Goal: Task Accomplishment & Management: Complete application form

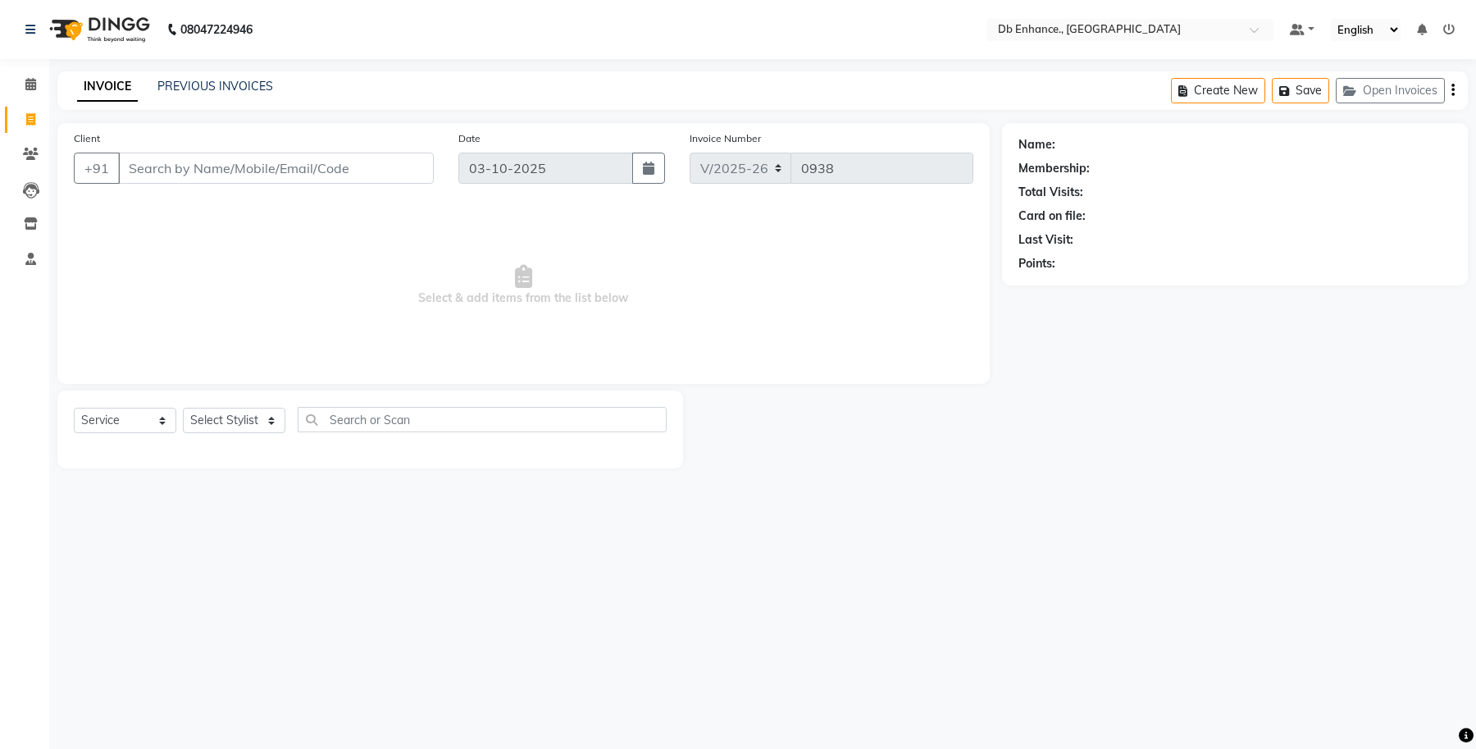
select select "4474"
select select "service"
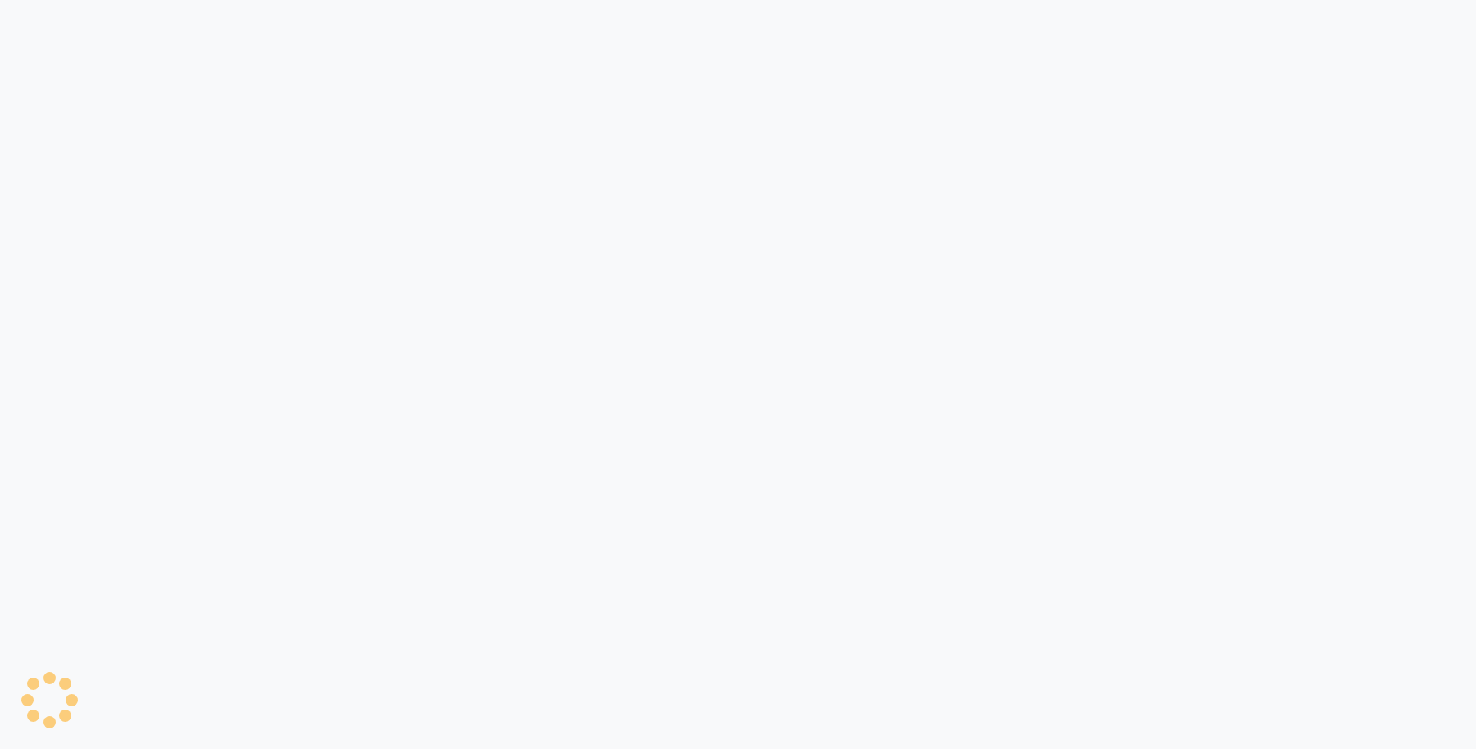
select select "4474"
select select "service"
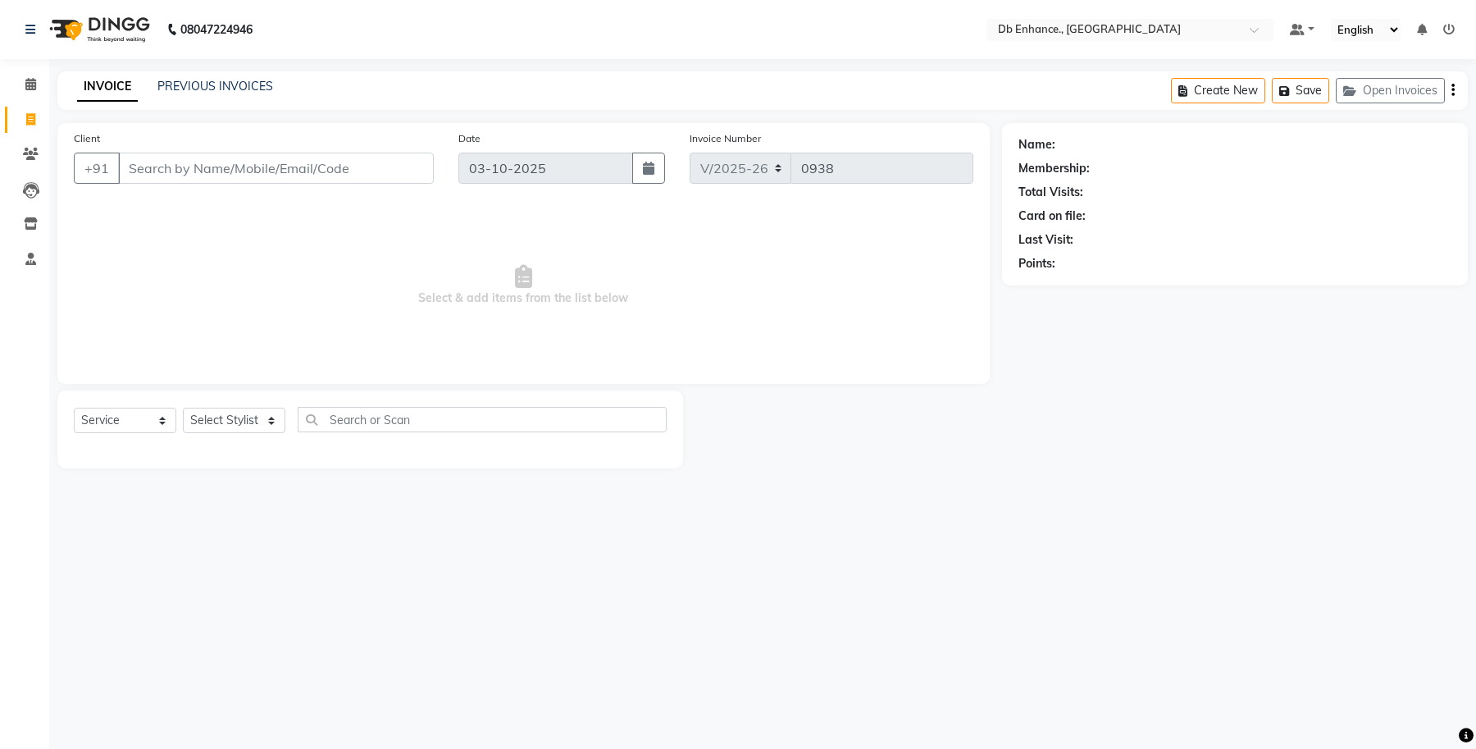
click at [357, 161] on input "Client" at bounding box center [276, 168] width 316 height 31
type input "6306275297"
click at [410, 162] on span "Add Client" at bounding box center [391, 168] width 65 height 16
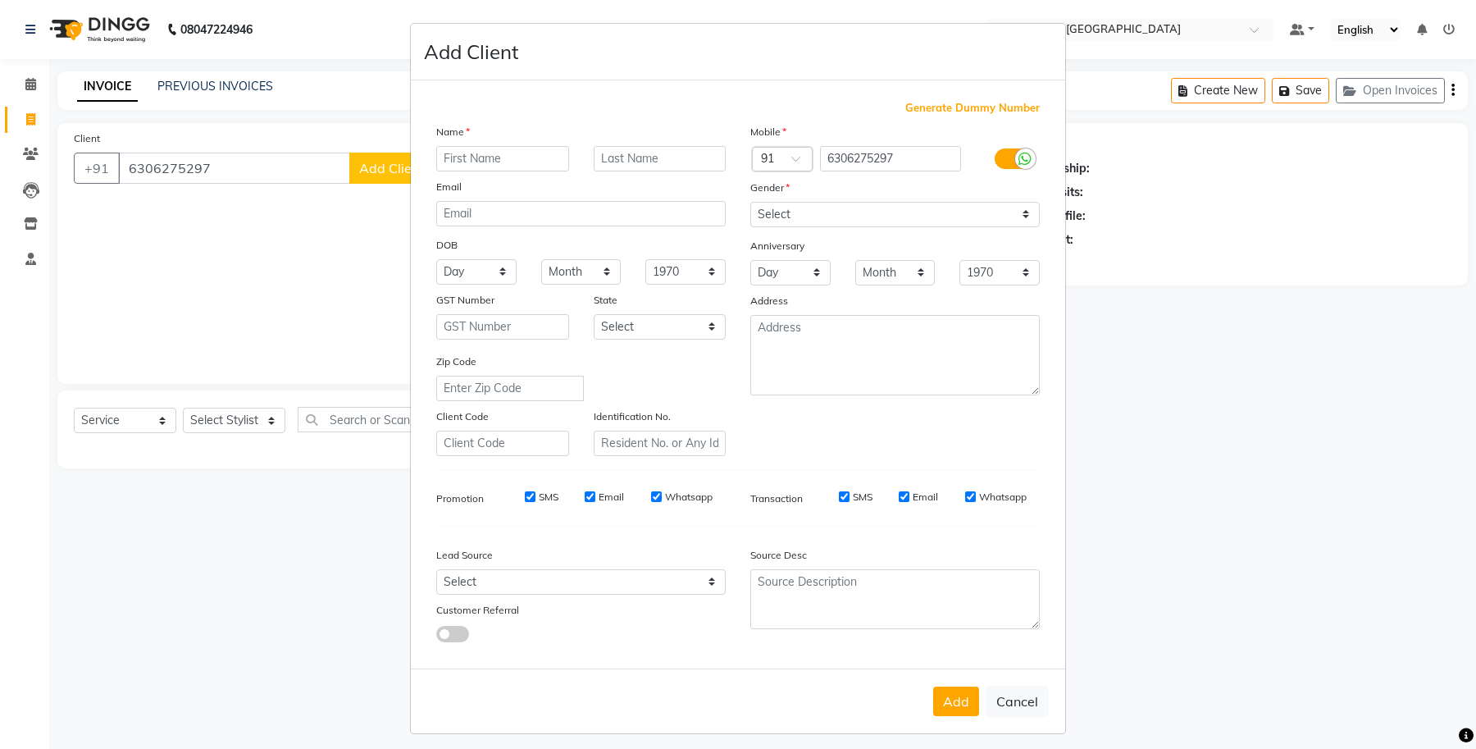
click at [488, 157] on input "text" at bounding box center [502, 158] width 133 height 25
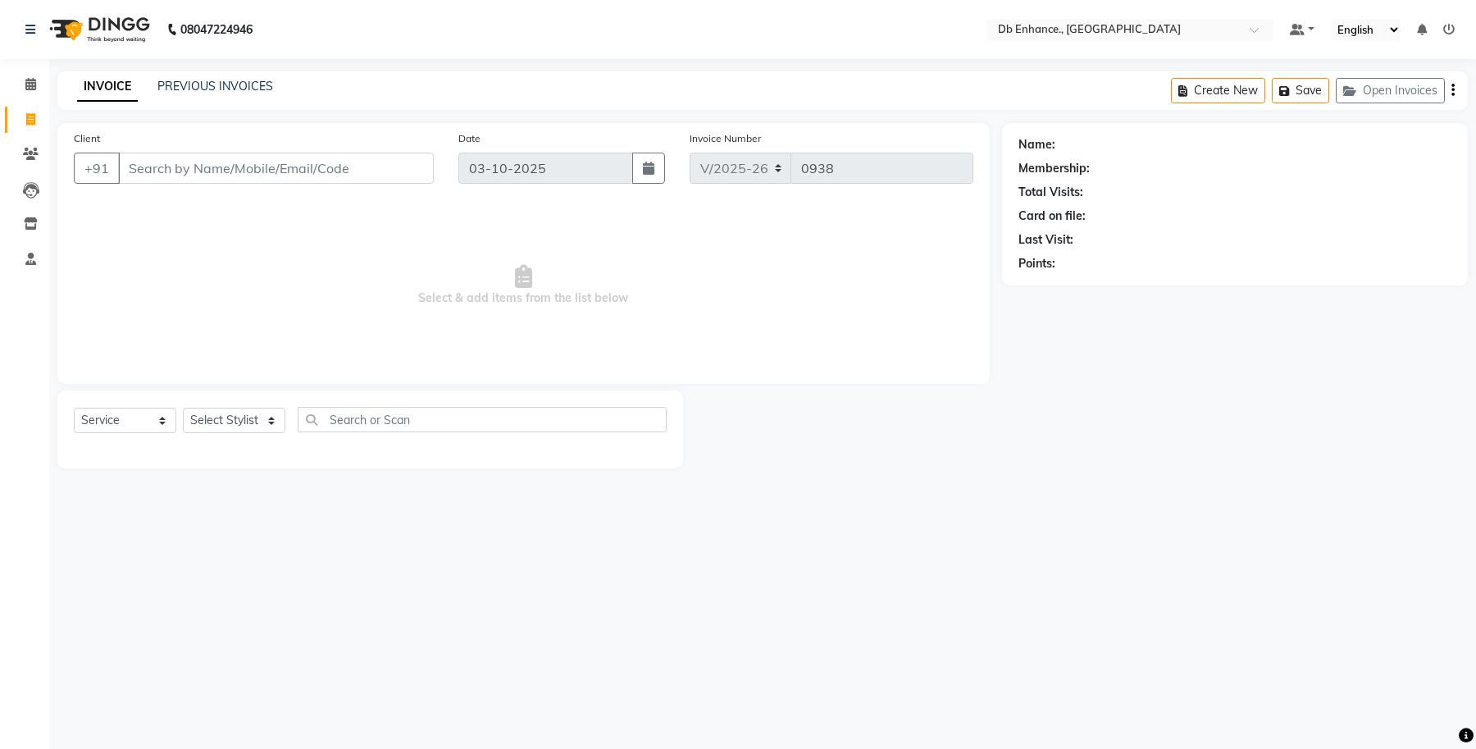
select select "4474"
select select "service"
click at [277, 171] on input "Client" at bounding box center [276, 168] width 316 height 31
type input "6306275297"
click at [372, 166] on span "Add Client" at bounding box center [391, 168] width 65 height 16
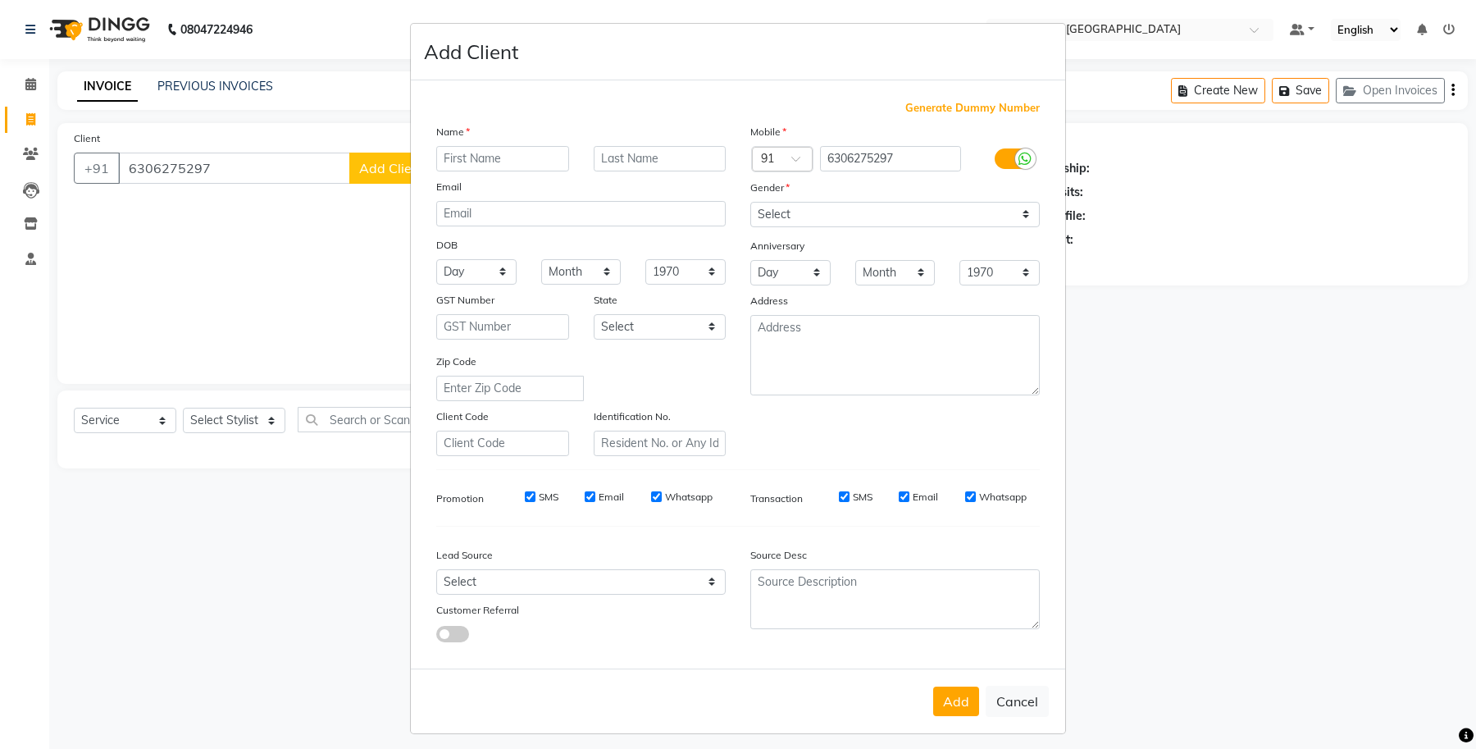
click at [449, 162] on input "text" at bounding box center [502, 158] width 133 height 25
type input "[PERSON_NAME]"
click at [1023, 207] on select "Select [DEMOGRAPHIC_DATA] [DEMOGRAPHIC_DATA] Other Prefer Not To Say" at bounding box center [895, 214] width 290 height 25
select select "[DEMOGRAPHIC_DATA]"
click at [750, 202] on select "Select [DEMOGRAPHIC_DATA] [DEMOGRAPHIC_DATA] Other Prefer Not To Say" at bounding box center [895, 214] width 290 height 25
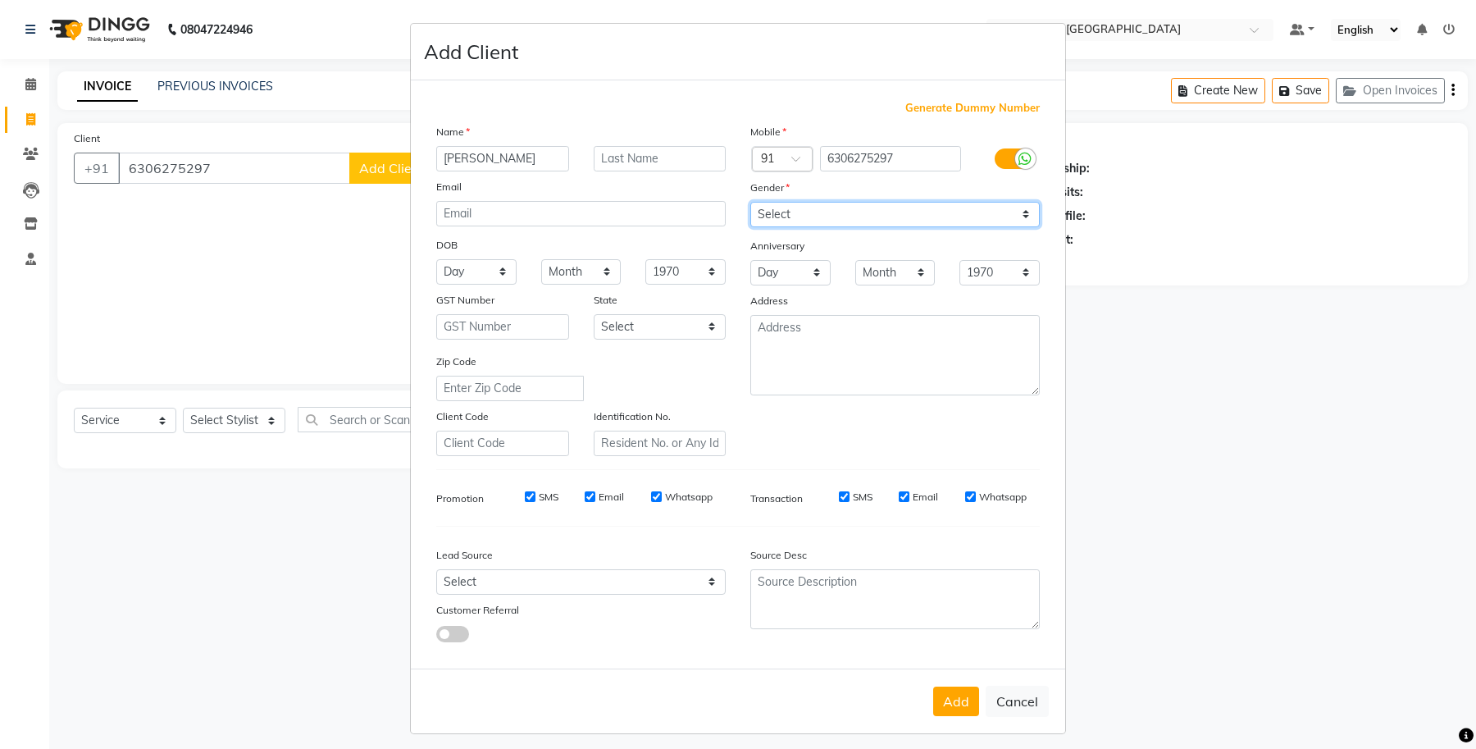
scroll to position [2, 0]
click at [953, 693] on button "Add" at bounding box center [956, 700] width 46 height 30
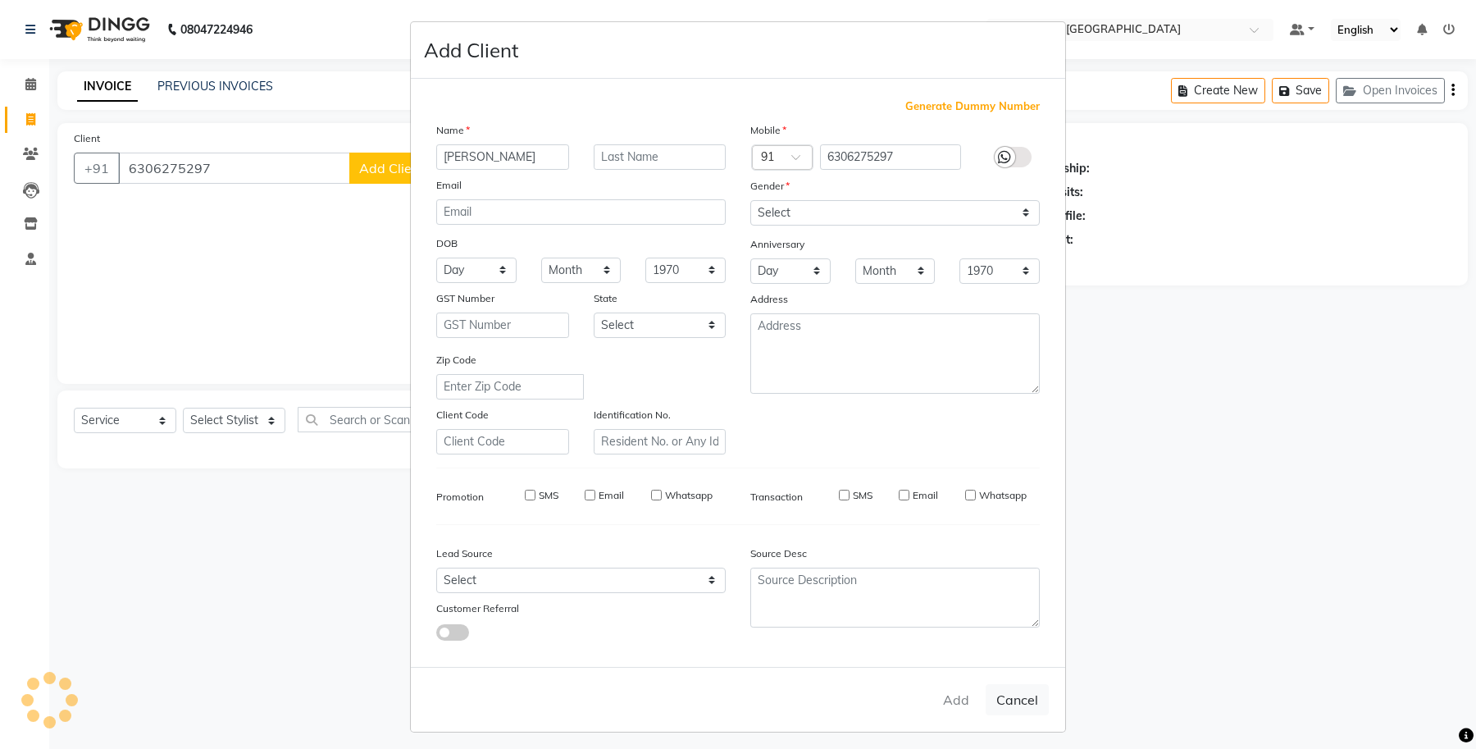
type input "63******97"
select select
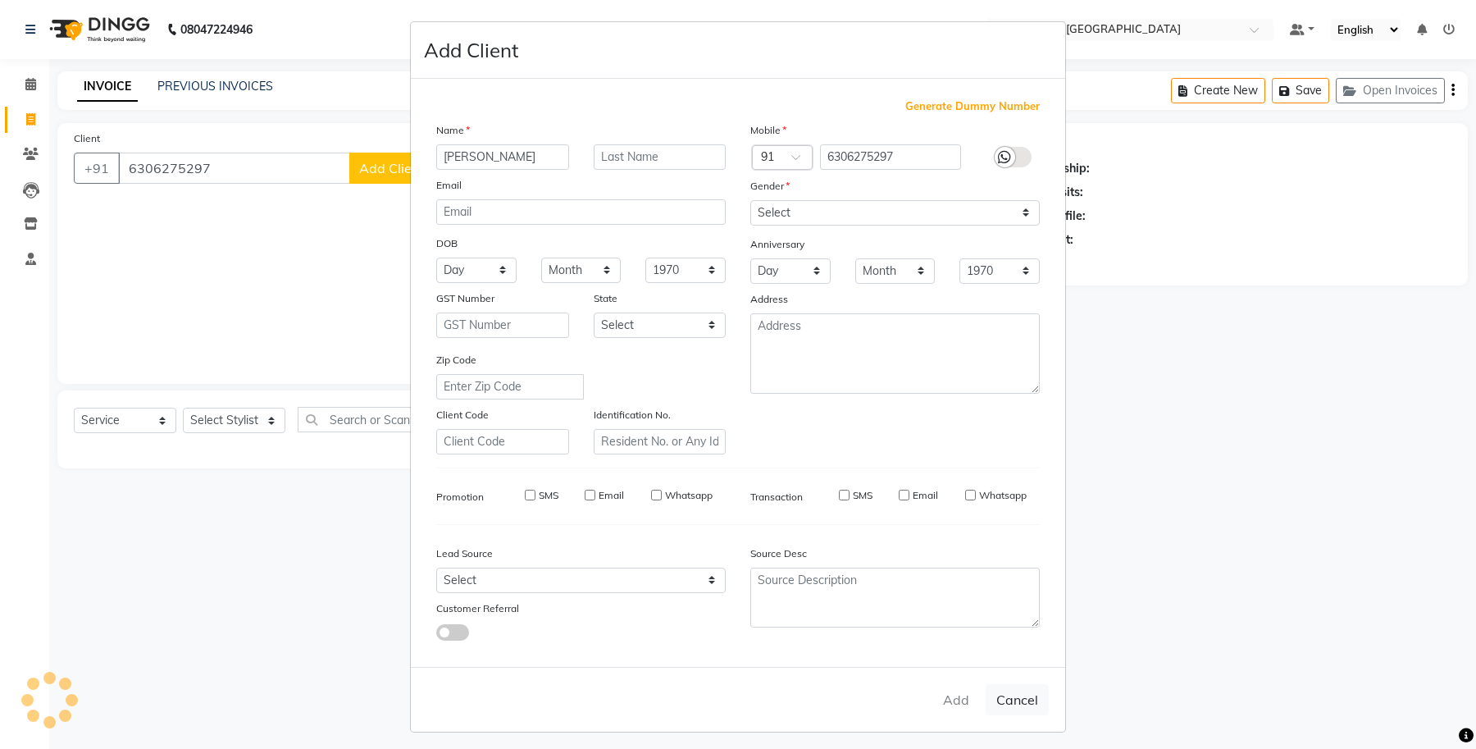
select select
checkbox input "false"
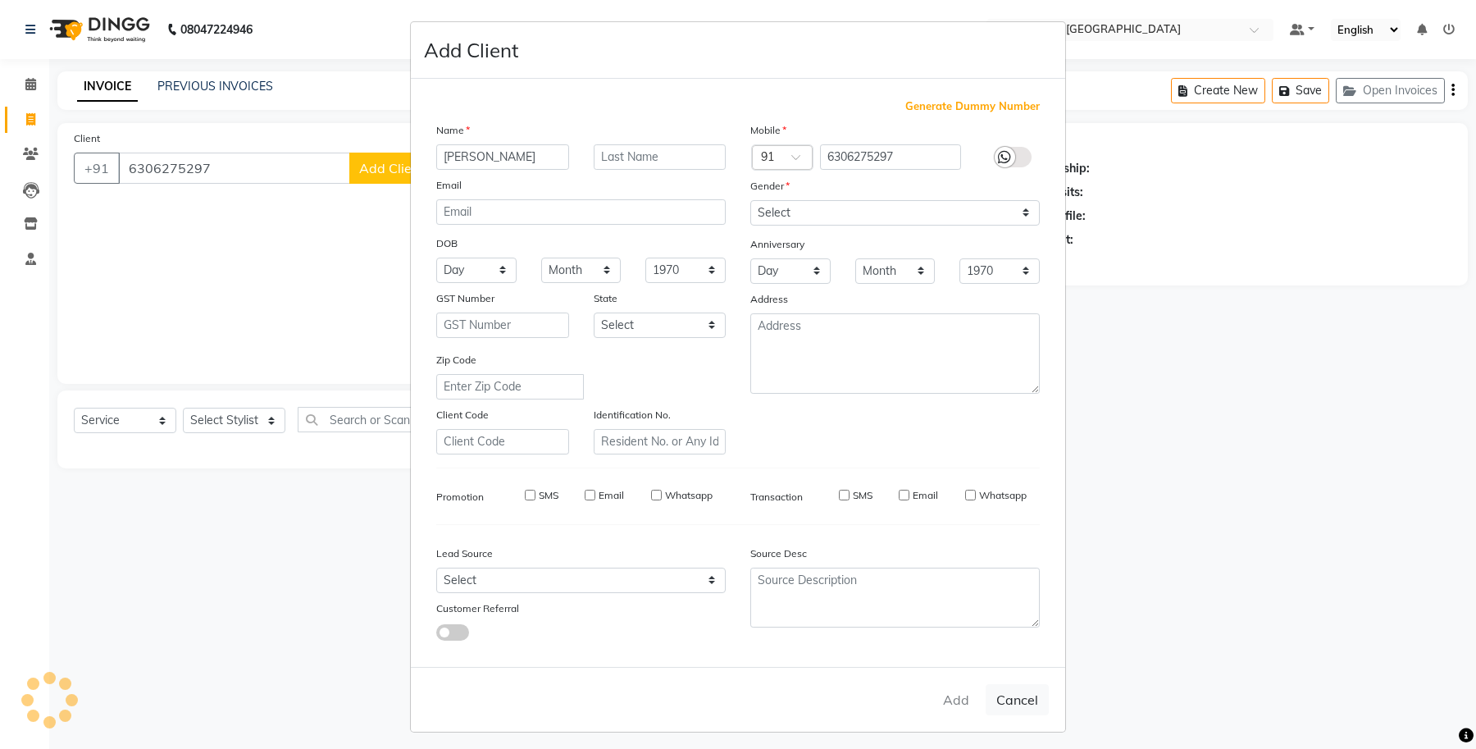
checkbox input "false"
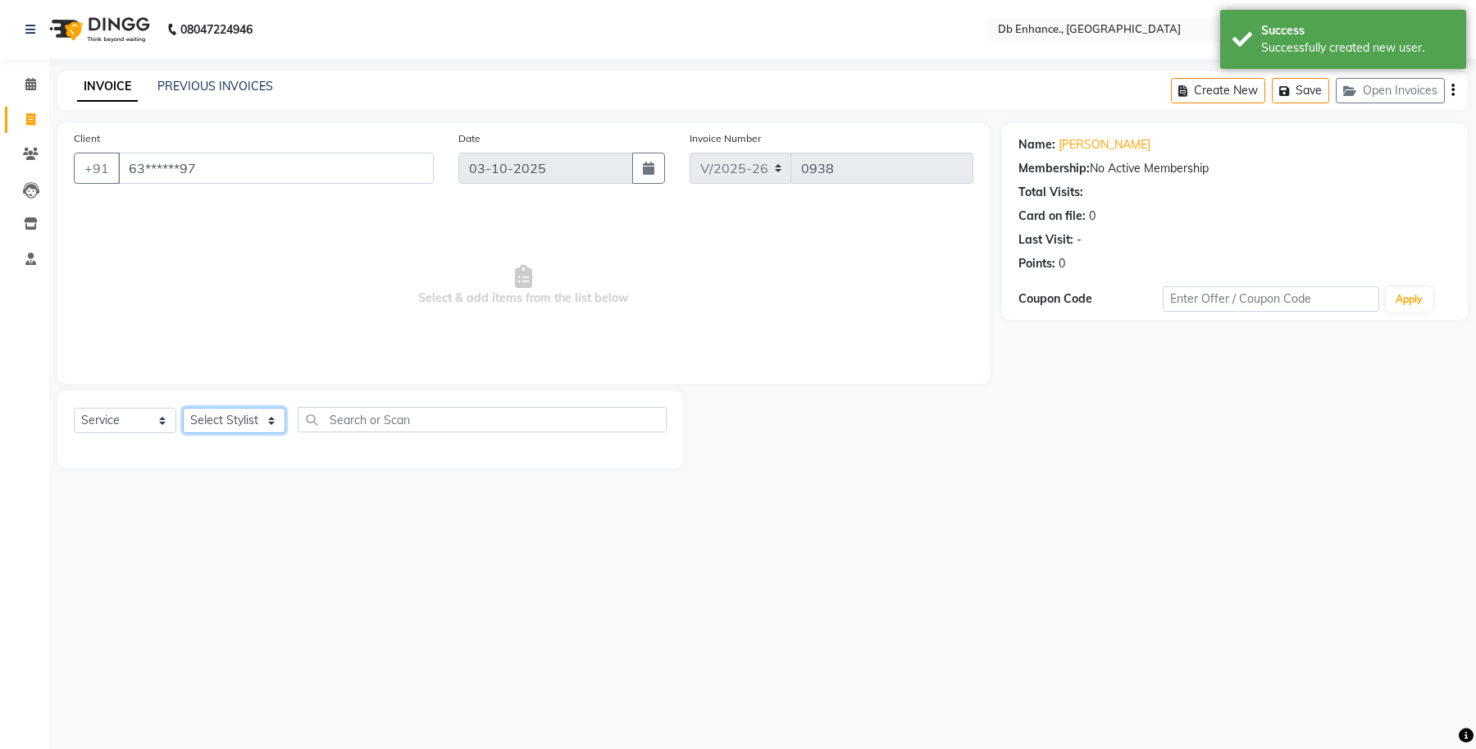
click at [269, 416] on select "Select Stylist [PERSON_NAME] [PERSON_NAME] [PERSON_NAME] [GEOGRAPHIC_DATA][PERS…" at bounding box center [234, 420] width 103 height 25
select select "67593"
click at [183, 408] on select "Select Stylist [PERSON_NAME] [PERSON_NAME] [PERSON_NAME] [GEOGRAPHIC_DATA][PERS…" at bounding box center [234, 420] width 103 height 25
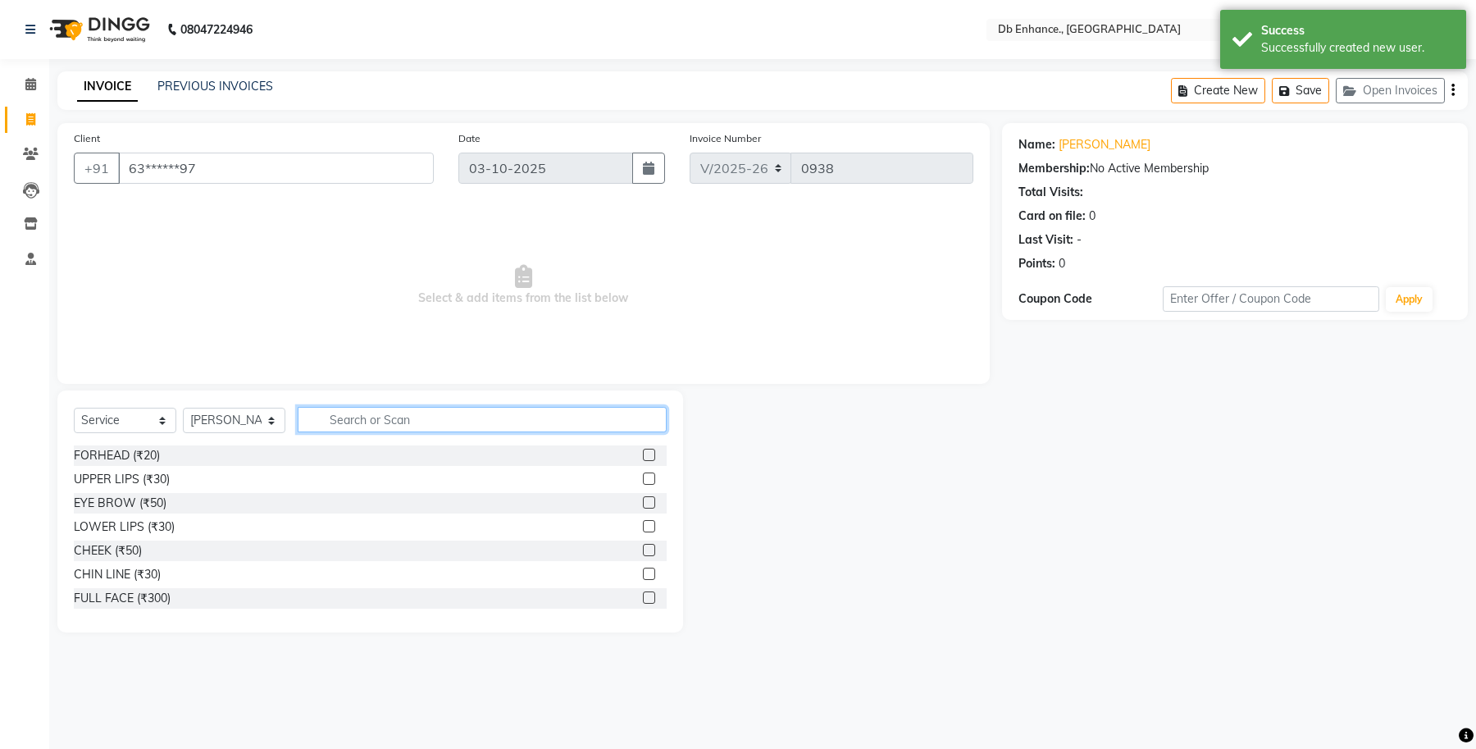
click at [375, 417] on input "text" at bounding box center [482, 419] width 369 height 25
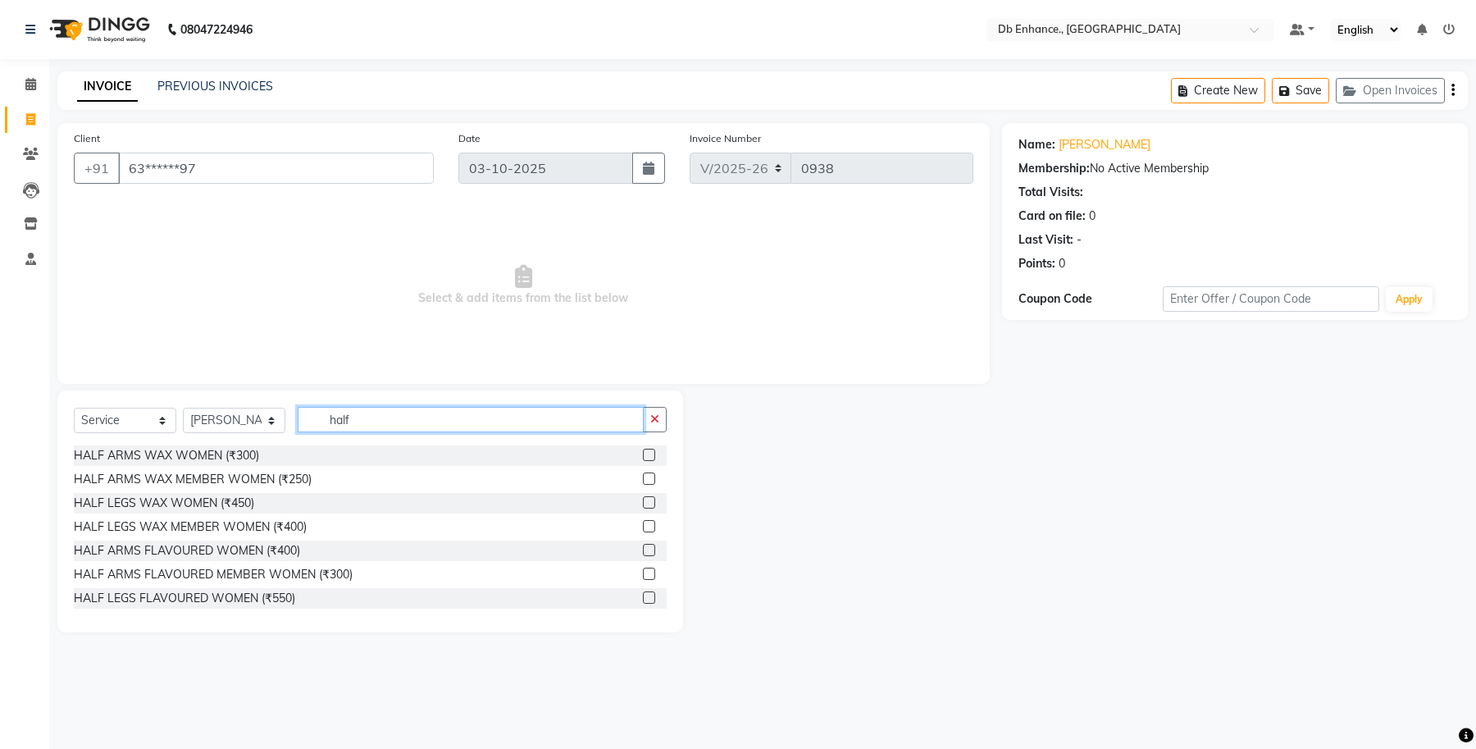
type input "half"
click at [643, 502] on label at bounding box center [649, 502] width 12 height 12
click at [643, 502] on input "checkbox" at bounding box center [648, 503] width 11 height 11
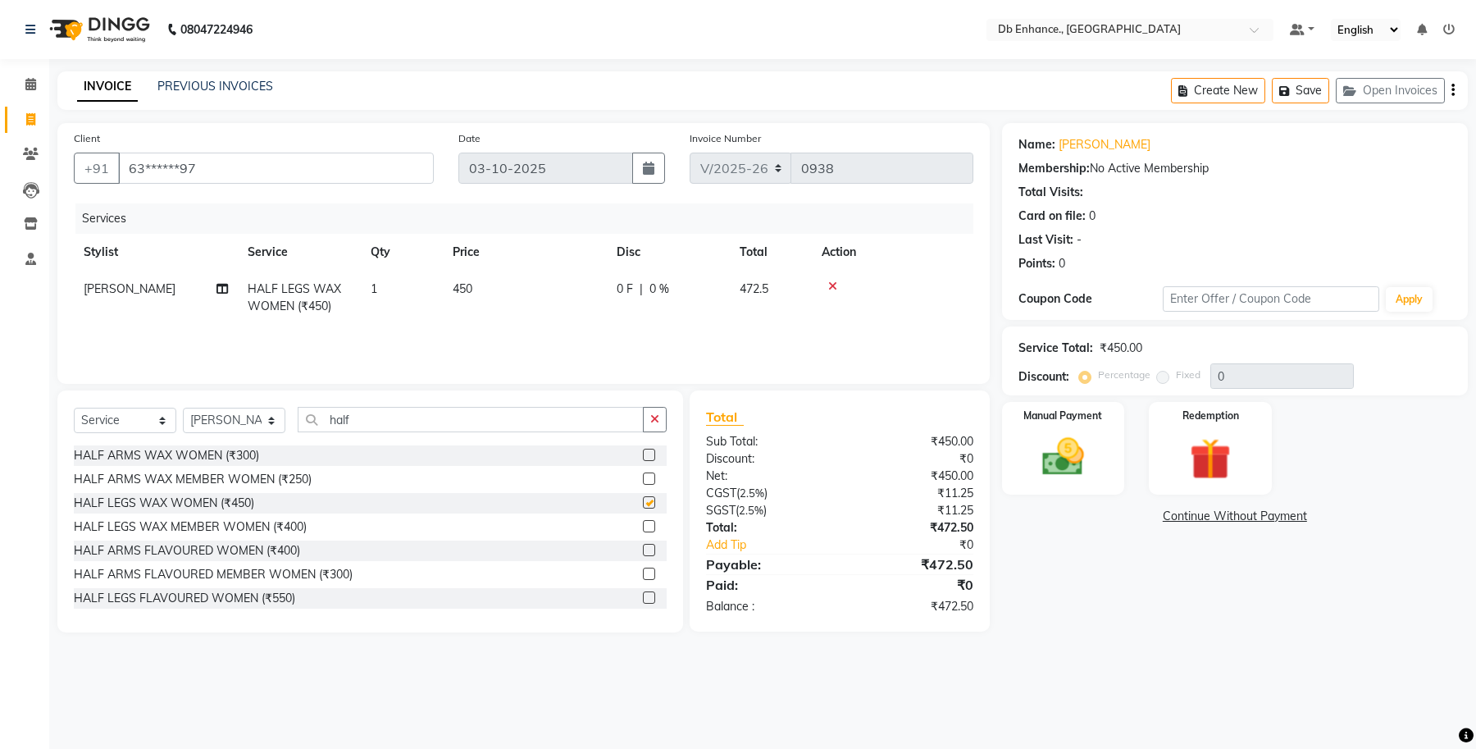
checkbox input "false"
click at [1074, 439] on img at bounding box center [1063, 457] width 70 height 50
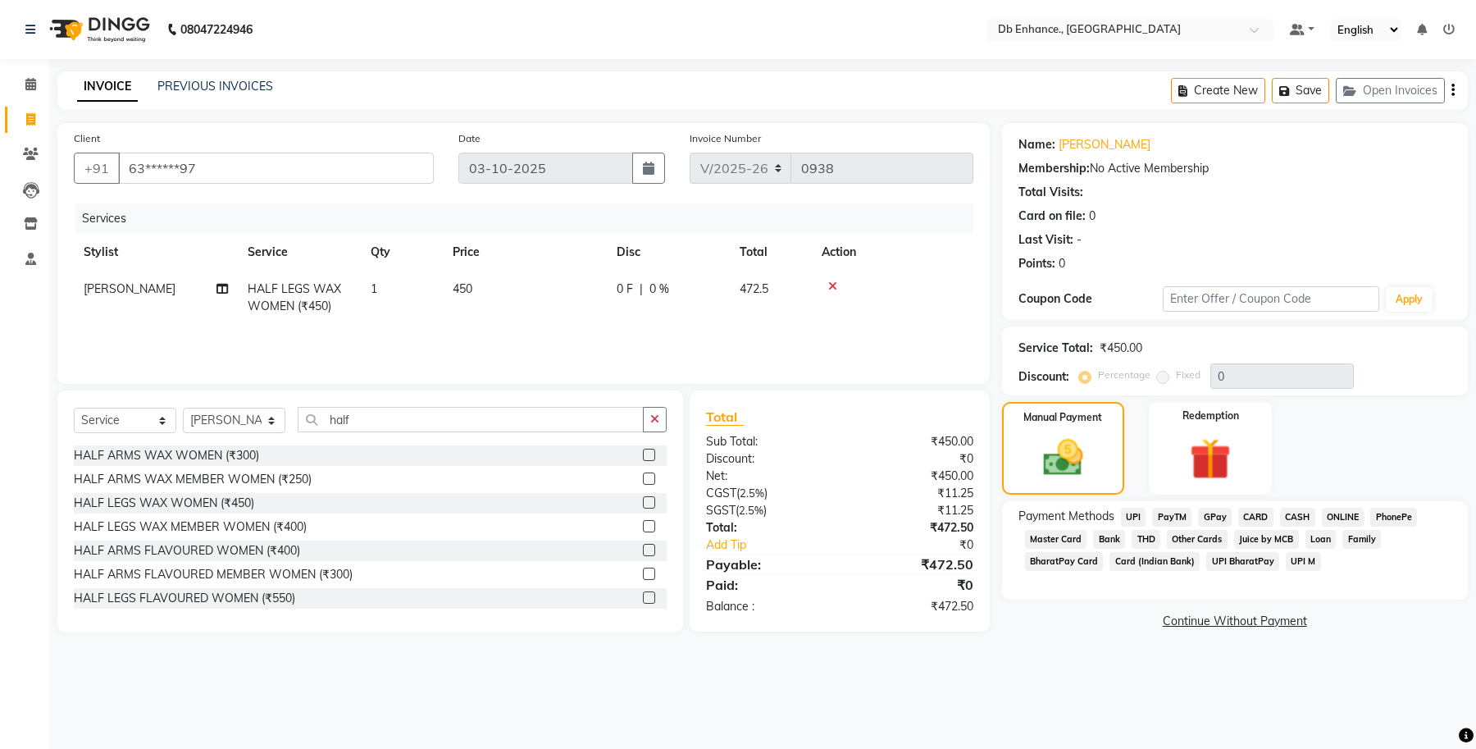
click at [1331, 513] on span "ONLINE" at bounding box center [1343, 517] width 43 height 19
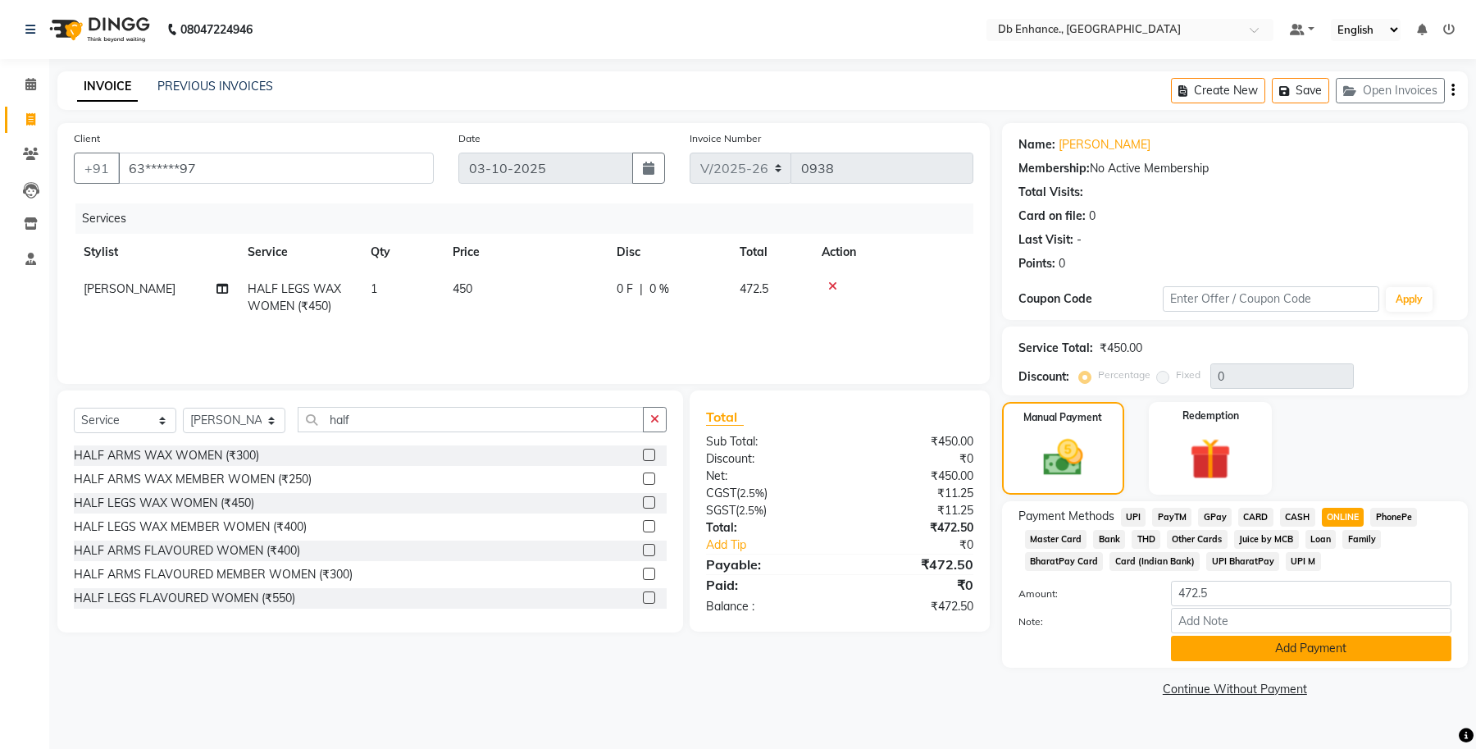
click at [1286, 644] on button "Add Payment" at bounding box center [1311, 648] width 280 height 25
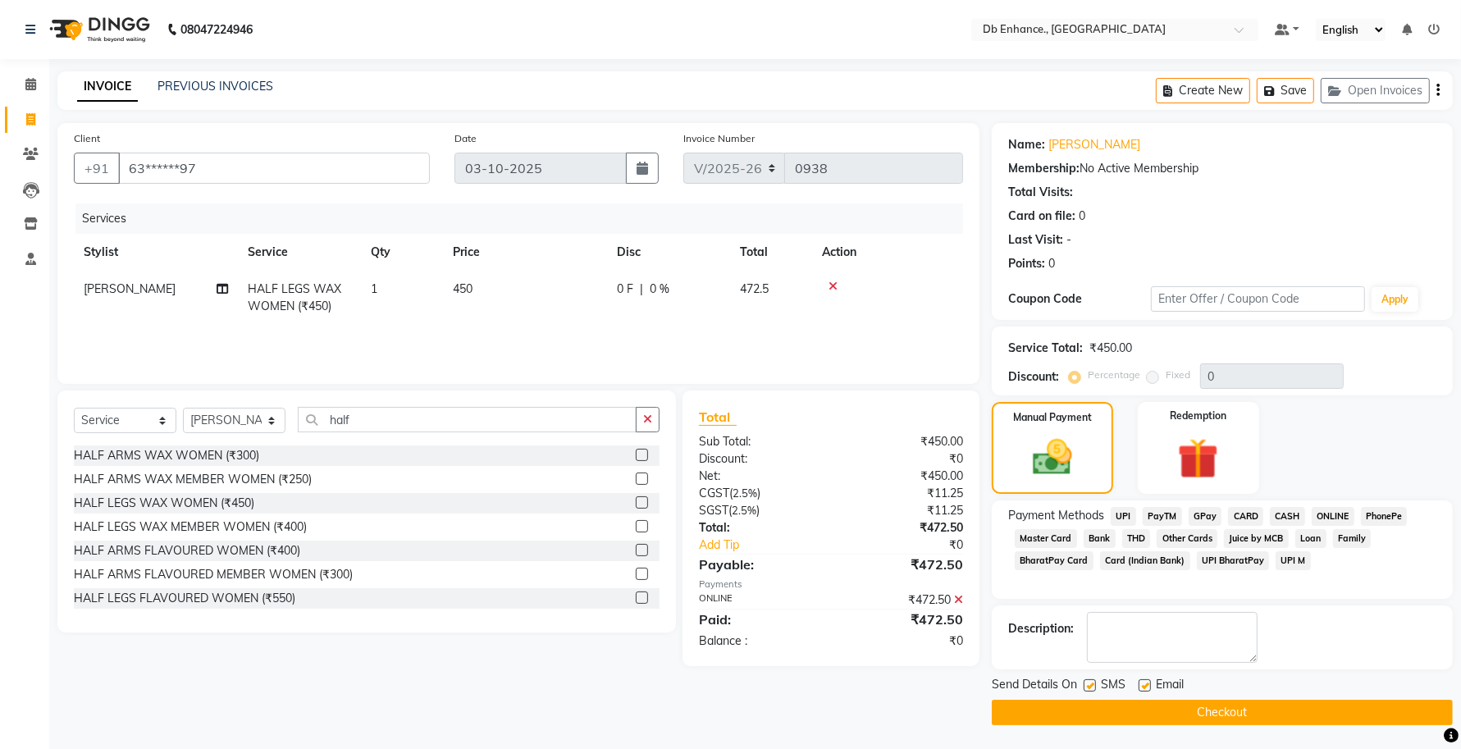
click at [1142, 682] on label at bounding box center [1144, 685] width 12 height 12
click at [1142, 682] on input "checkbox" at bounding box center [1143, 686] width 11 height 11
checkbox input "false"
click at [1088, 690] on label at bounding box center [1089, 685] width 12 height 12
click at [1088, 690] on input "checkbox" at bounding box center [1088, 686] width 11 height 11
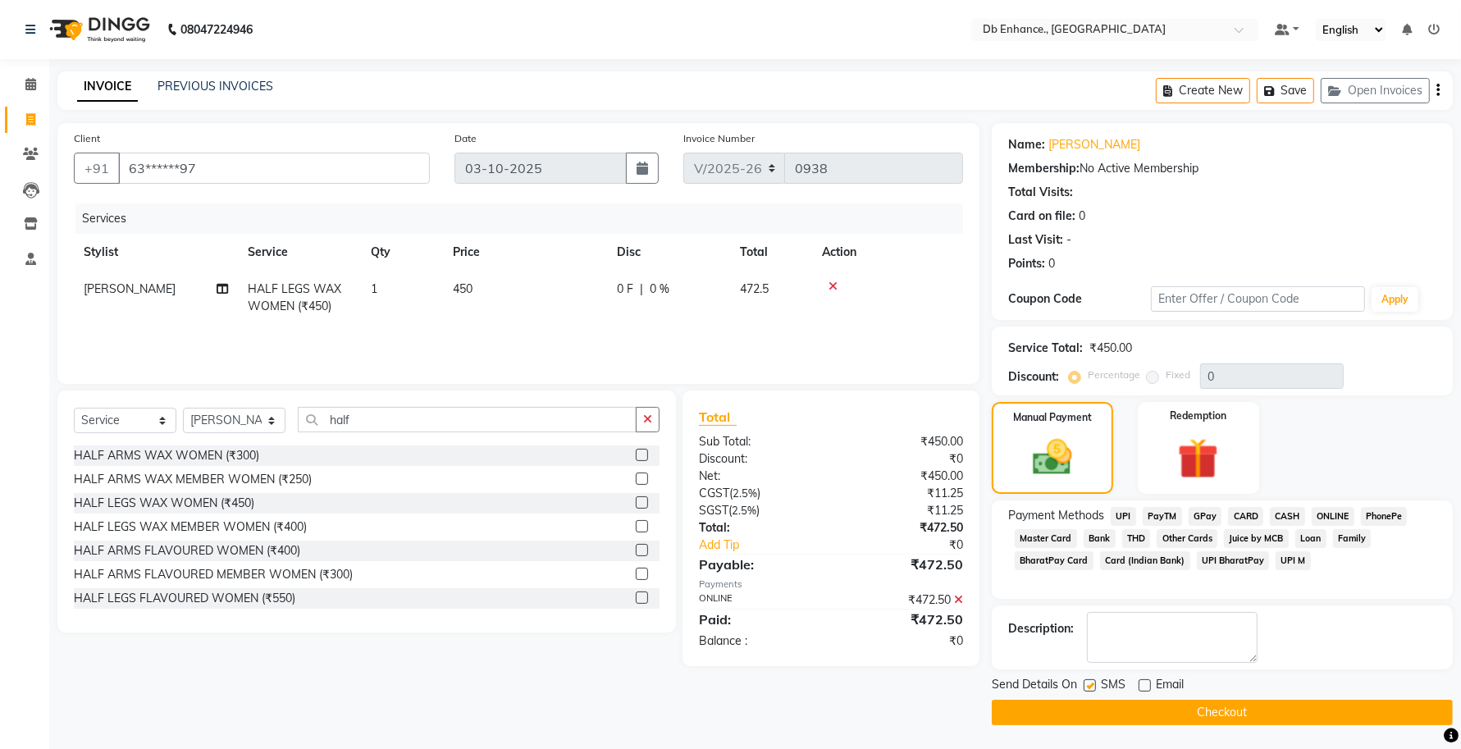
checkbox input "false"
click at [1079, 716] on button "Checkout" at bounding box center [1222, 712] width 461 height 25
